Goal: Use online tool/utility: Utilize a website feature to perform a specific function

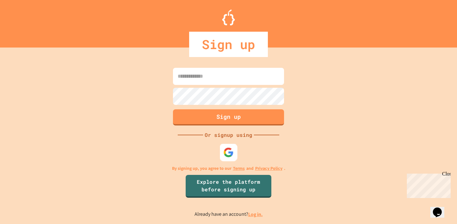
click at [230, 148] on img at bounding box center [229, 152] width 10 height 10
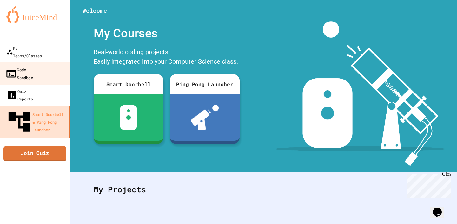
click at [37, 67] on link "Code Sandbox" at bounding box center [35, 74] width 72 height 22
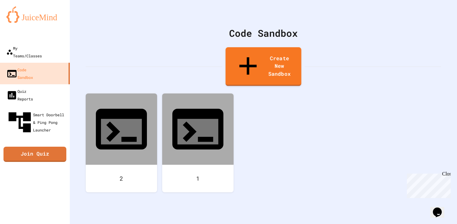
click at [231, 56] on link "Create New Sandbox" at bounding box center [264, 66] width 76 height 39
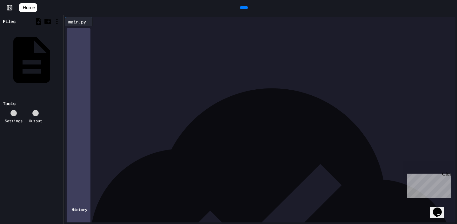
scroll to position [489, 0]
click at [243, 8] on icon at bounding box center [243, 8] width 0 height 0
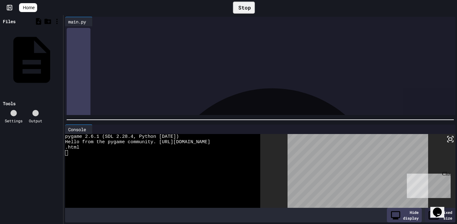
click at [448, 138] on icon at bounding box center [451, 140] width 8 height 8
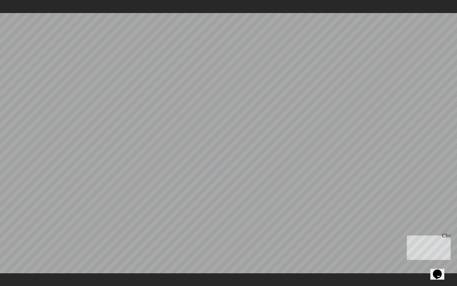
click at [457, 0] on div at bounding box center [228, 143] width 457 height 286
click at [456, 1] on icon at bounding box center [456, 1] width 0 height 0
